Goal: Information Seeking & Learning: Learn about a topic

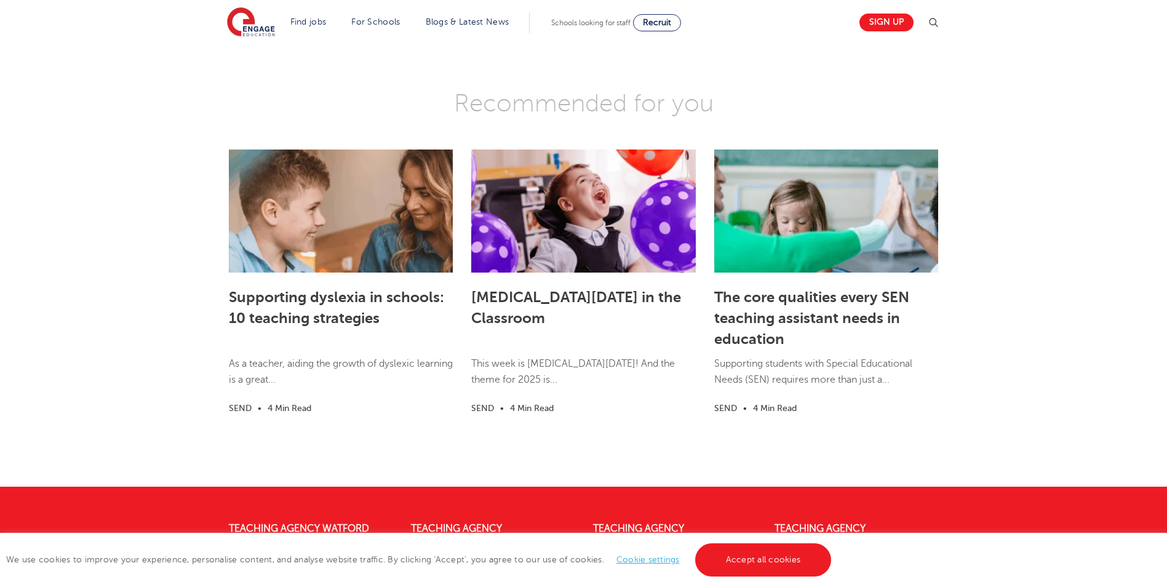
scroll to position [2901, 0]
